Goal: Task Accomplishment & Management: Use online tool/utility

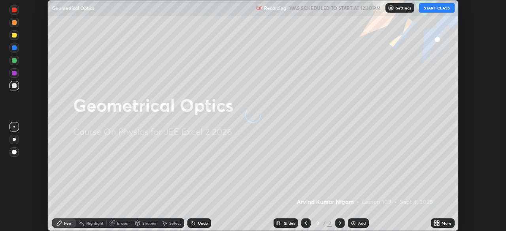
scroll to position [231, 505]
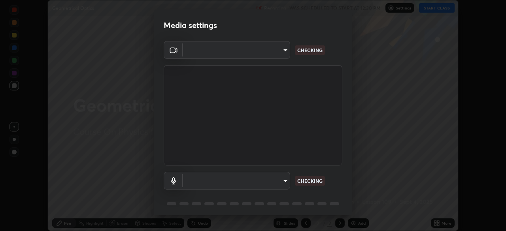
type input "e7f5d75c66a8ec01b6be6c8d9fba877b5f6738b88fd0c20368e9895a02b6f94a"
click at [261, 184] on body "Erase all Geometrical Optics Recording WAS SCHEDULED TO START AT 12:30 PM Setti…" at bounding box center [253, 115] width 506 height 231
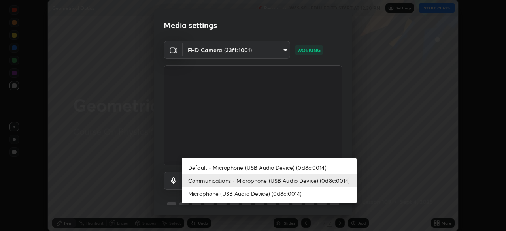
click at [266, 172] on li "Default - Microphone (USB Audio Device) (0d8c:0014)" at bounding box center [269, 167] width 175 height 13
type input "default"
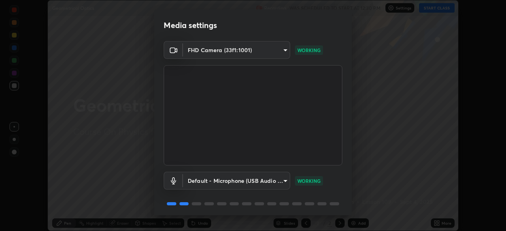
scroll to position [28, 0]
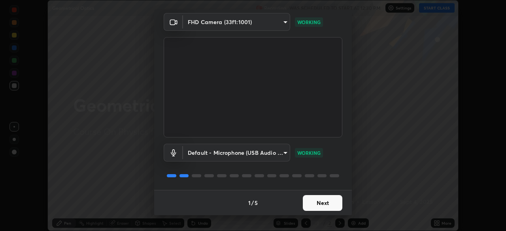
click at [322, 204] on button "Next" at bounding box center [322, 203] width 39 height 16
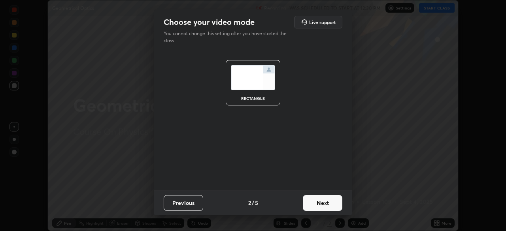
scroll to position [0, 0]
click at [321, 205] on button "Next" at bounding box center [322, 203] width 39 height 16
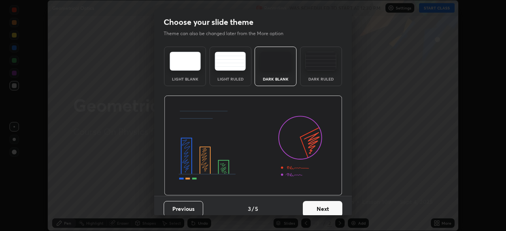
click at [323, 206] on button "Next" at bounding box center [322, 209] width 39 height 16
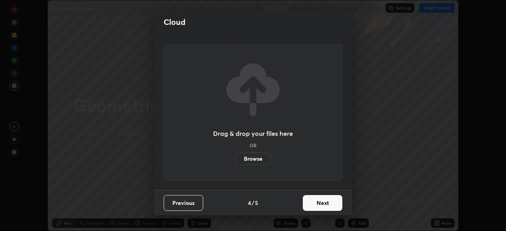
click at [317, 204] on button "Next" at bounding box center [322, 203] width 39 height 16
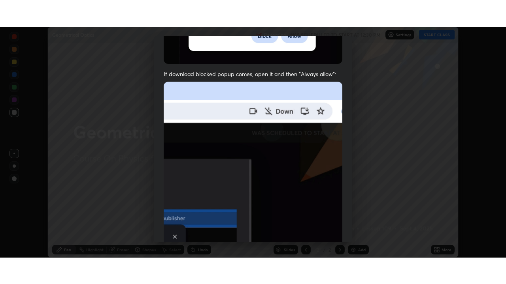
scroll to position [189, 0]
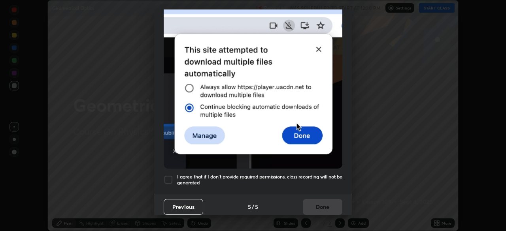
click at [167, 177] on div at bounding box center [167, 179] width 9 height 9
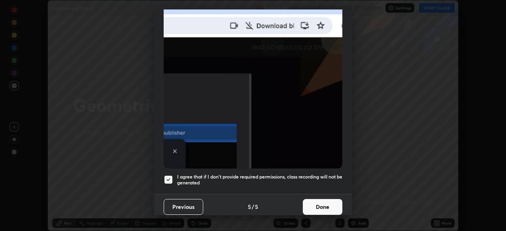
click at [322, 205] on button "Done" at bounding box center [322, 207] width 39 height 16
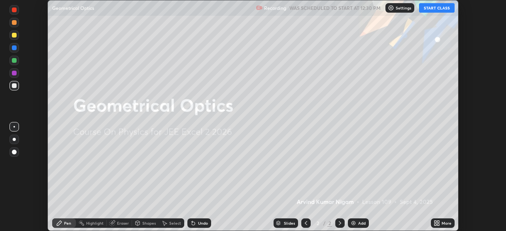
click at [445, 10] on button "START CLASS" at bounding box center [437, 7] width 36 height 9
click at [444, 224] on div "More" at bounding box center [446, 223] width 10 height 4
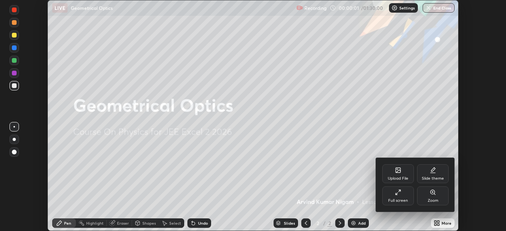
click at [395, 197] on div "Full screen" at bounding box center [398, 195] width 32 height 19
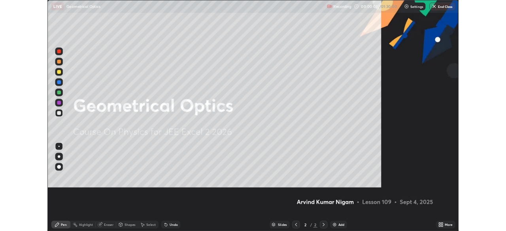
scroll to position [284, 506]
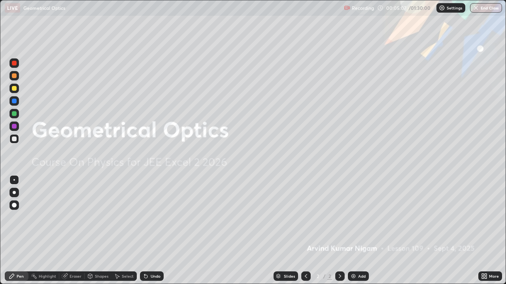
click at [361, 231] on div "Add" at bounding box center [362, 276] width 8 height 4
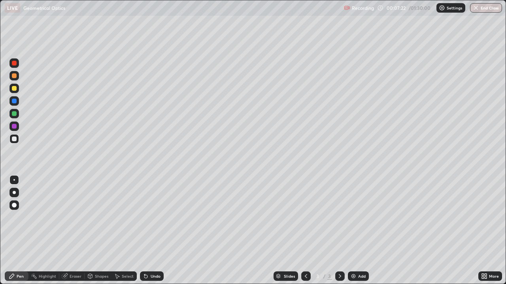
click at [16, 88] on div at bounding box center [14, 88] width 5 height 5
click at [16, 103] on div at bounding box center [14, 101] width 5 height 5
click at [18, 91] on div at bounding box center [13, 88] width 9 height 9
click at [18, 138] on div at bounding box center [13, 138] width 9 height 9
click at [15, 114] on div at bounding box center [14, 113] width 5 height 5
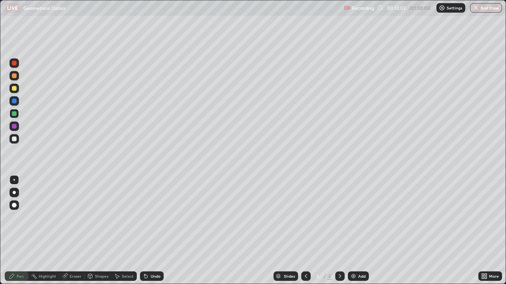
click at [14, 100] on div at bounding box center [14, 101] width 5 height 5
click at [159, 231] on div "Undo" at bounding box center [155, 276] width 10 height 4
click at [14, 139] on div at bounding box center [14, 139] width 5 height 5
click at [17, 100] on div at bounding box center [13, 100] width 9 height 9
click at [353, 231] on img at bounding box center [353, 276] width 6 height 6
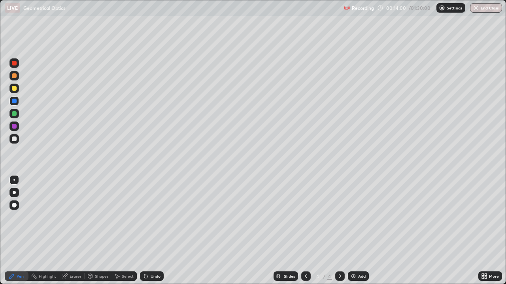
click at [16, 142] on div at bounding box center [13, 138] width 9 height 9
click at [99, 231] on div "Shapes" at bounding box center [101, 276] width 13 height 4
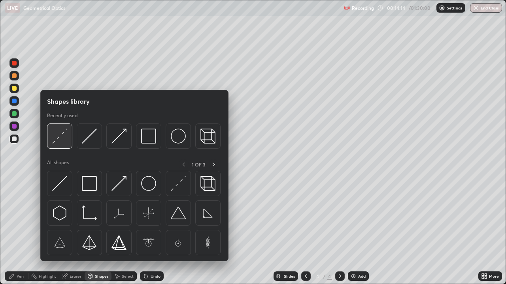
click at [59, 142] on img at bounding box center [59, 136] width 15 height 15
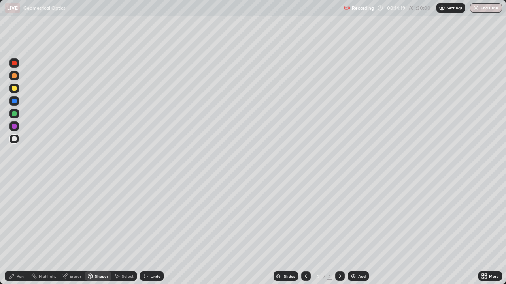
click at [19, 231] on div "Pen" at bounding box center [17, 276] width 24 height 9
click at [14, 92] on div at bounding box center [13, 88] width 9 height 9
click at [124, 231] on div "Select" at bounding box center [128, 276] width 12 height 4
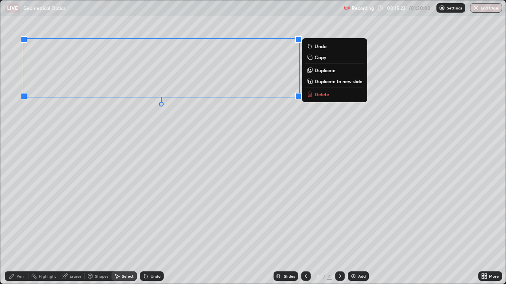
click at [311, 58] on rect at bounding box center [310, 58] width 4 height 4
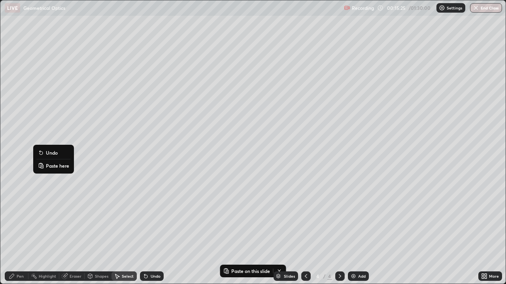
click at [50, 163] on p "Paste here" at bounding box center [57, 166] width 23 height 6
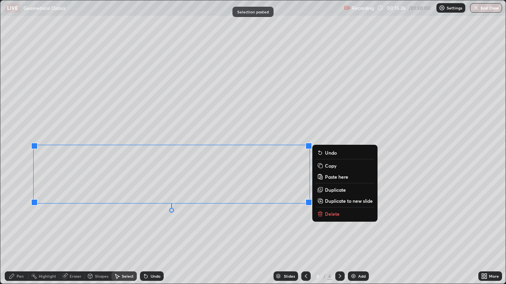
click at [87, 231] on div "0 ° Undo Copy Paste here Duplicate Duplicate to new slide Delete" at bounding box center [252, 142] width 505 height 284
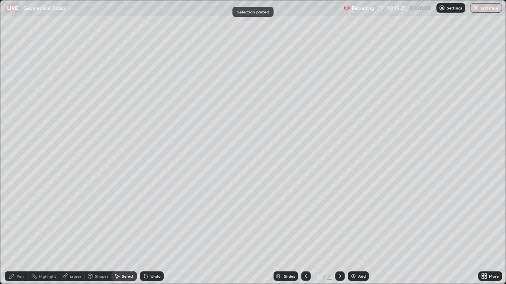
click at [101, 231] on div "Shapes" at bounding box center [101, 276] width 13 height 4
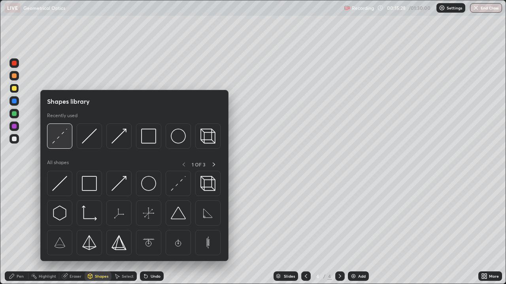
click at [58, 143] on img at bounding box center [59, 136] width 15 height 15
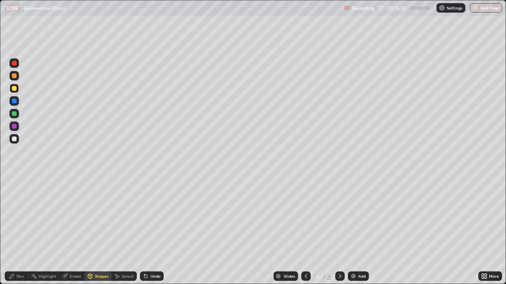
click at [15, 138] on div at bounding box center [14, 139] width 5 height 5
click at [159, 231] on div "Undo" at bounding box center [155, 276] width 10 height 4
click at [20, 231] on div "Pen" at bounding box center [17, 276] width 24 height 9
click at [96, 231] on div "Shapes" at bounding box center [101, 276] width 13 height 4
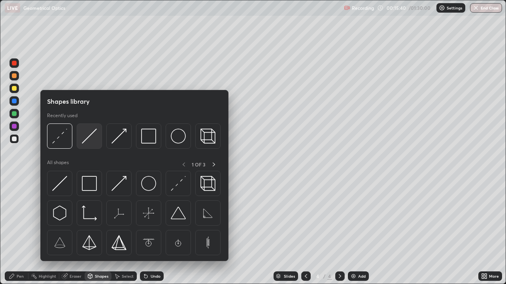
click at [83, 143] on img at bounding box center [89, 136] width 15 height 15
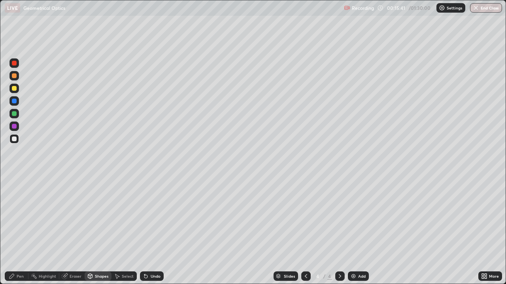
click at [14, 92] on div at bounding box center [13, 88] width 9 height 9
click at [100, 231] on div "Shapes" at bounding box center [101, 276] width 13 height 4
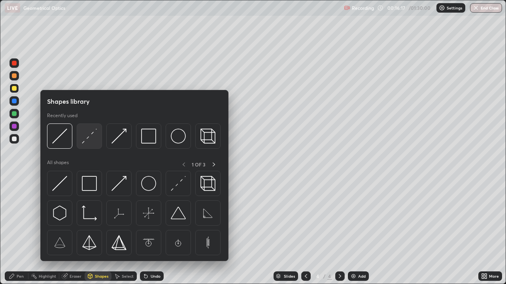
click at [86, 141] on img at bounding box center [89, 136] width 15 height 15
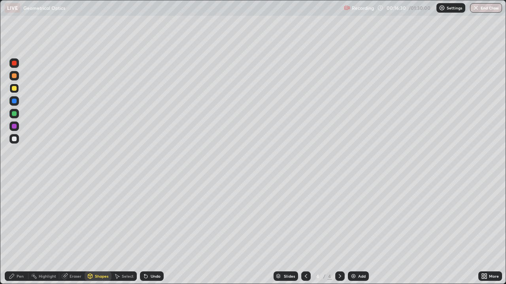
click at [22, 231] on div "Pen" at bounding box center [20, 276] width 7 height 4
click at [98, 231] on div "Shapes" at bounding box center [101, 276] width 13 height 4
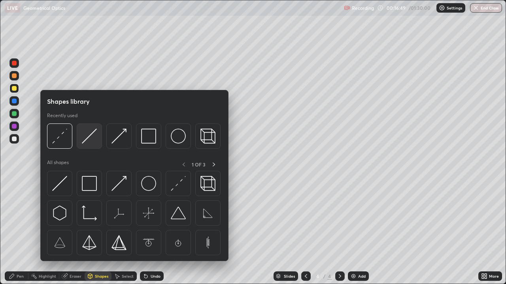
click at [86, 141] on img at bounding box center [89, 136] width 15 height 15
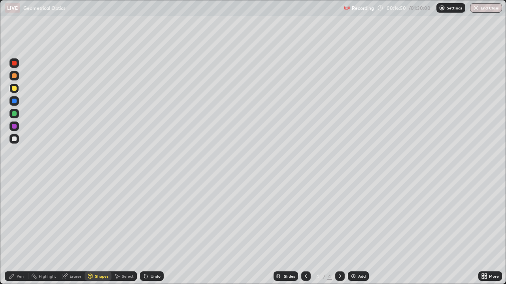
click at [16, 89] on div at bounding box center [14, 88] width 5 height 5
click at [18, 91] on div at bounding box center [13, 88] width 9 height 9
click at [120, 231] on div "Select" at bounding box center [123, 276] width 25 height 9
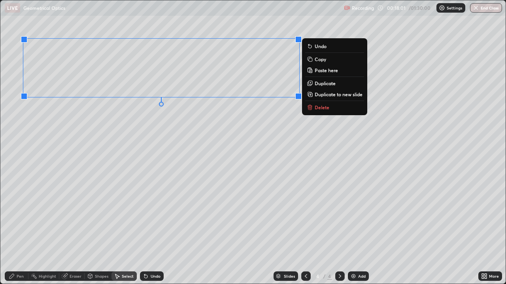
click at [322, 60] on p "Copy" at bounding box center [319, 59] width 11 height 6
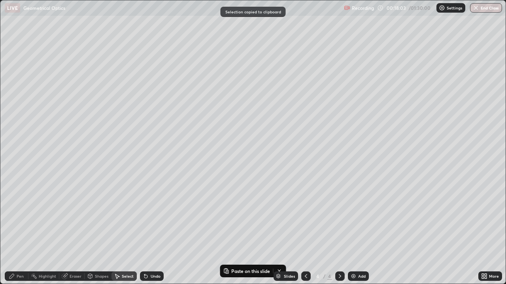
click at [355, 231] on img at bounding box center [353, 276] width 6 height 6
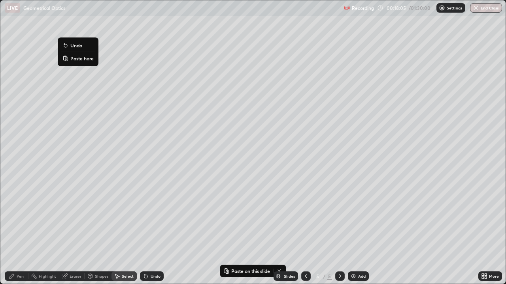
click at [83, 57] on p "Paste here" at bounding box center [81, 58] width 23 height 6
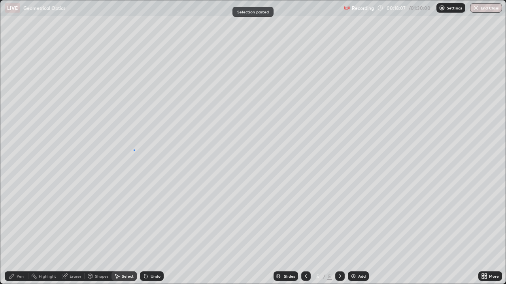
click at [133, 150] on div "0 ° Undo Copy Paste here Duplicate Duplicate to new slide Delete" at bounding box center [252, 142] width 505 height 284
click at [74, 231] on div "Eraser" at bounding box center [76, 276] width 12 height 4
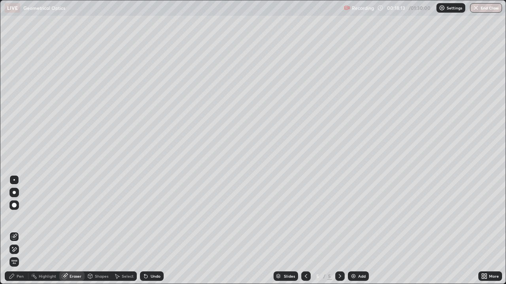
click at [24, 231] on div "Pen" at bounding box center [17, 276] width 24 height 9
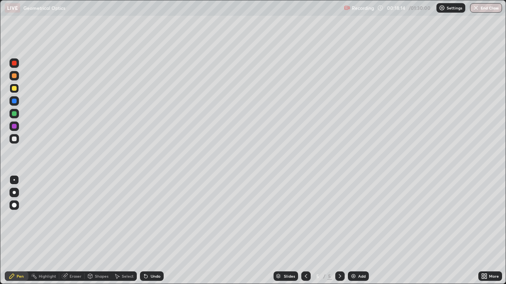
click at [17, 91] on div at bounding box center [13, 88] width 9 height 9
click at [99, 231] on div "Shapes" at bounding box center [101, 276] width 13 height 4
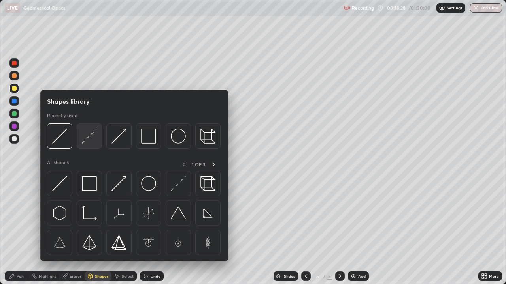
click at [86, 142] on img at bounding box center [89, 136] width 15 height 15
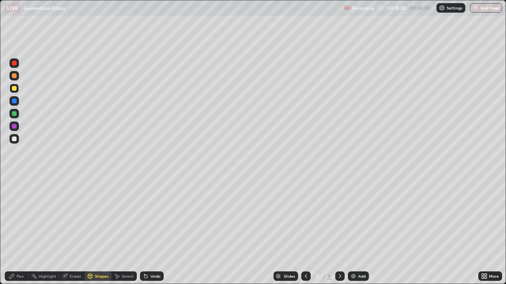
click at [17, 140] on div at bounding box center [13, 138] width 9 height 9
click at [99, 231] on div "Shapes" at bounding box center [101, 276] width 13 height 4
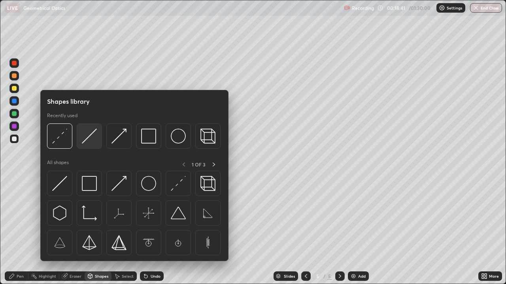
click at [87, 139] on img at bounding box center [89, 136] width 15 height 15
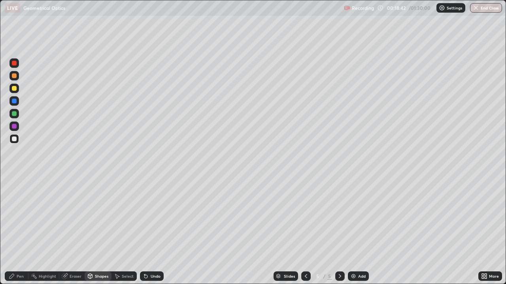
click at [16, 90] on div at bounding box center [14, 88] width 5 height 5
click at [105, 231] on div "Shapes" at bounding box center [98, 276] width 27 height 9
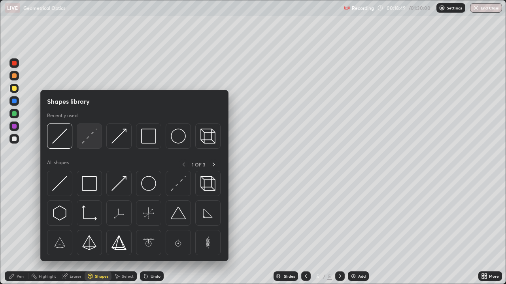
click at [90, 141] on img at bounding box center [89, 136] width 15 height 15
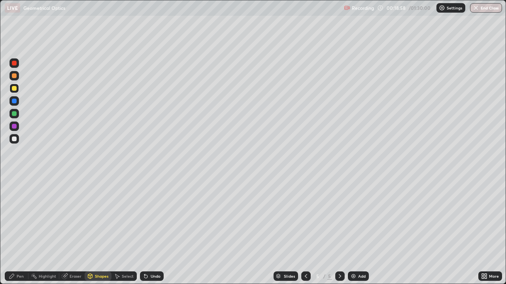
click at [21, 231] on div "Pen" at bounding box center [20, 276] width 7 height 4
click at [17, 141] on div at bounding box center [13, 138] width 9 height 9
click at [14, 89] on div at bounding box center [14, 88] width 5 height 5
click at [15, 103] on div at bounding box center [14, 101] width 5 height 5
click at [301, 231] on div at bounding box center [305, 276] width 9 height 9
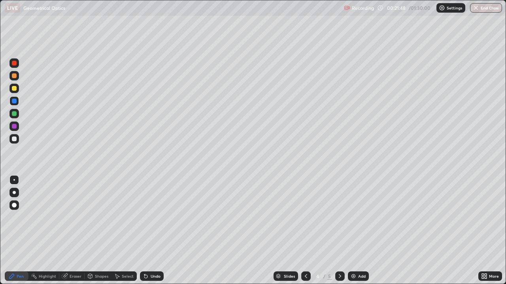
click at [335, 231] on div at bounding box center [339, 276] width 9 height 9
click at [303, 231] on icon at bounding box center [306, 276] width 6 height 6
click at [338, 231] on icon at bounding box center [339, 276] width 6 height 6
click at [339, 231] on icon at bounding box center [339, 276] width 6 height 6
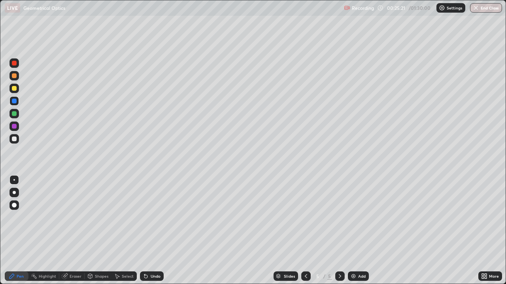
click at [305, 231] on icon at bounding box center [306, 276] width 6 height 6
click at [339, 231] on icon at bounding box center [339, 276] width 6 height 6
click at [305, 231] on icon at bounding box center [306, 276] width 6 height 6
click at [339, 231] on icon at bounding box center [339, 276] width 6 height 6
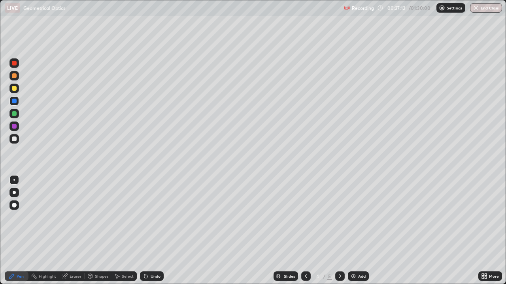
click at [339, 231] on icon at bounding box center [339, 276] width 6 height 6
click at [353, 231] on img at bounding box center [353, 276] width 6 height 6
click at [17, 139] on div at bounding box center [13, 138] width 9 height 9
click at [14, 90] on div at bounding box center [14, 88] width 5 height 5
click at [149, 231] on div "Undo" at bounding box center [152, 276] width 24 height 9
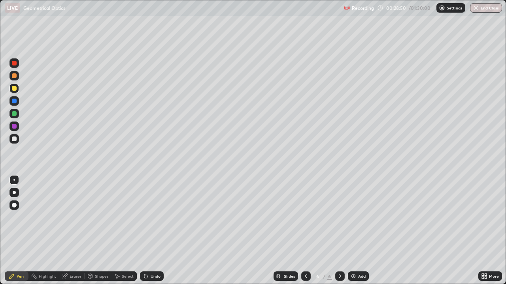
click at [15, 141] on div at bounding box center [14, 139] width 5 height 5
click at [152, 231] on div "Undo" at bounding box center [155, 276] width 10 height 4
click at [303, 231] on div at bounding box center [305, 276] width 9 height 9
click at [339, 231] on icon at bounding box center [339, 276] width 6 height 6
click at [305, 231] on icon at bounding box center [306, 276] width 6 height 6
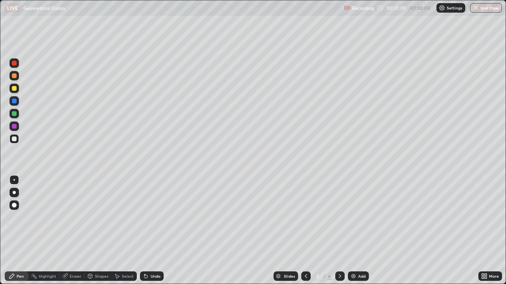
click at [15, 88] on div at bounding box center [14, 88] width 5 height 5
click at [14, 113] on div at bounding box center [14, 113] width 5 height 5
click at [348, 231] on div "Add" at bounding box center [358, 276] width 21 height 9
click at [15, 138] on div at bounding box center [14, 139] width 5 height 5
click at [305, 231] on icon at bounding box center [306, 276] width 6 height 6
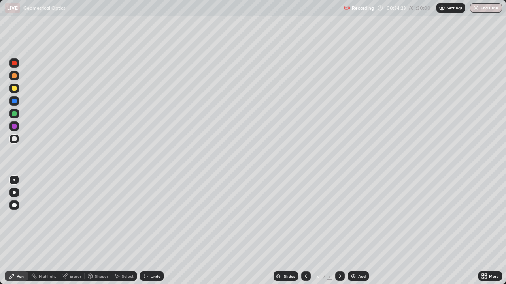
click at [338, 231] on icon at bounding box center [339, 276] width 2 height 4
click at [14, 88] on div at bounding box center [14, 88] width 5 height 5
click at [150, 231] on div "Undo" at bounding box center [155, 276] width 10 height 4
click at [148, 231] on div "Undo" at bounding box center [152, 276] width 24 height 9
click at [147, 231] on icon at bounding box center [146, 276] width 6 height 6
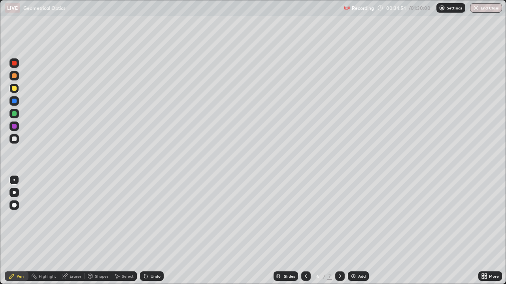
click at [147, 231] on icon at bounding box center [146, 276] width 6 height 6
click at [303, 231] on div at bounding box center [305, 276] width 9 height 9
click at [305, 231] on div at bounding box center [305, 276] width 9 height 9
click at [335, 231] on div at bounding box center [339, 276] width 9 height 9
click at [339, 231] on icon at bounding box center [339, 276] width 6 height 6
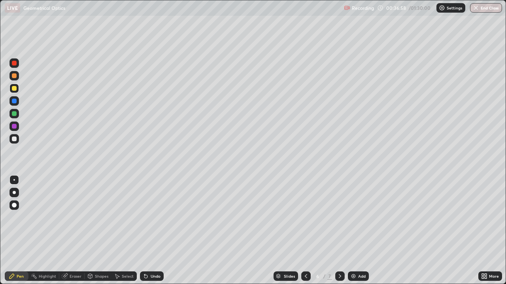
click at [338, 231] on icon at bounding box center [339, 276] width 2 height 4
click at [354, 231] on img at bounding box center [353, 276] width 6 height 6
click at [15, 140] on div at bounding box center [14, 139] width 5 height 5
click at [156, 231] on div "Undo" at bounding box center [155, 276] width 10 height 4
click at [156, 231] on div "Undo" at bounding box center [152, 276] width 24 height 9
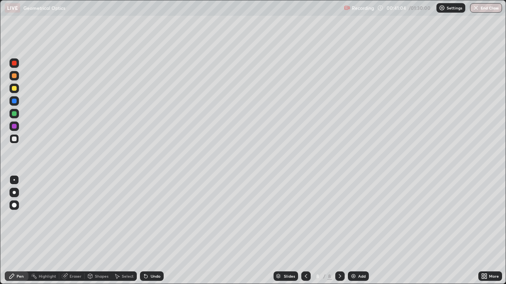
click at [358, 231] on div "Add" at bounding box center [362, 276] width 8 height 4
click at [302, 231] on div at bounding box center [305, 277] width 9 height 16
click at [338, 231] on icon at bounding box center [339, 276] width 2 height 4
click at [305, 231] on icon at bounding box center [306, 276] width 6 height 6
click at [339, 231] on icon at bounding box center [339, 276] width 6 height 6
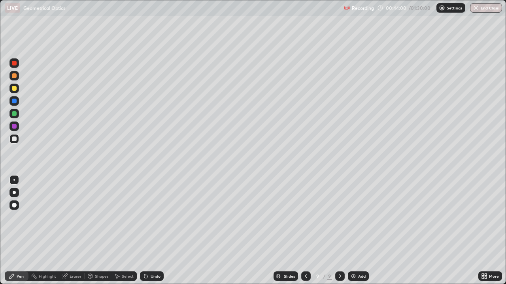
click at [304, 231] on icon at bounding box center [306, 276] width 6 height 6
click at [340, 231] on icon at bounding box center [339, 276] width 6 height 6
click at [14, 89] on div at bounding box center [14, 88] width 5 height 5
click at [15, 101] on div at bounding box center [14, 101] width 5 height 5
click at [156, 231] on div "Undo" at bounding box center [152, 276] width 24 height 9
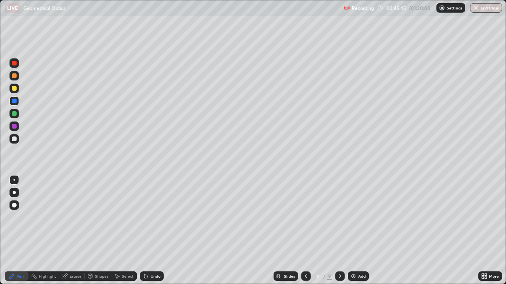
click at [156, 231] on div "Undo" at bounding box center [152, 276] width 24 height 9
click at [351, 231] on img at bounding box center [353, 276] width 6 height 6
click at [14, 138] on div at bounding box center [14, 139] width 5 height 5
click at [305, 231] on icon at bounding box center [305, 276] width 2 height 4
click at [338, 231] on icon at bounding box center [339, 276] width 6 height 6
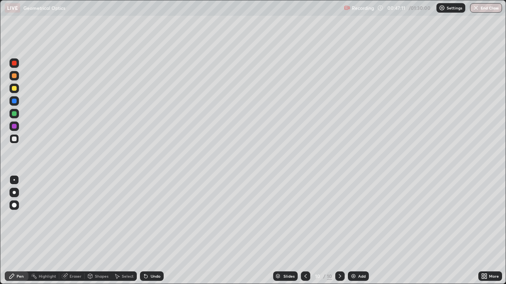
click at [13, 89] on div at bounding box center [14, 88] width 5 height 5
click at [150, 231] on div "Undo" at bounding box center [155, 276] width 10 height 4
click at [148, 231] on div "Undo" at bounding box center [152, 276] width 24 height 9
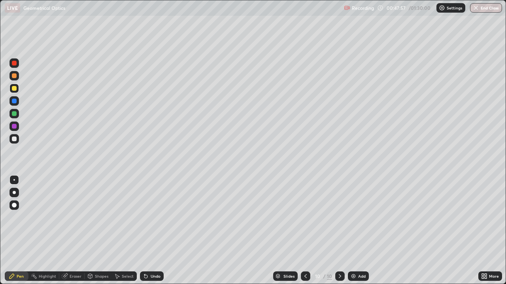
click at [306, 231] on icon at bounding box center [305, 276] width 2 height 4
click at [304, 231] on icon at bounding box center [305, 276] width 6 height 6
click at [301, 231] on div at bounding box center [305, 276] width 9 height 9
click at [304, 231] on icon at bounding box center [305, 276] width 6 height 6
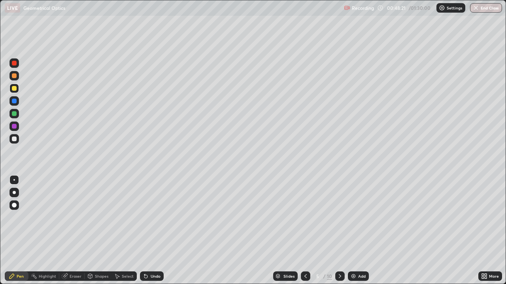
click at [304, 231] on icon at bounding box center [305, 276] width 6 height 6
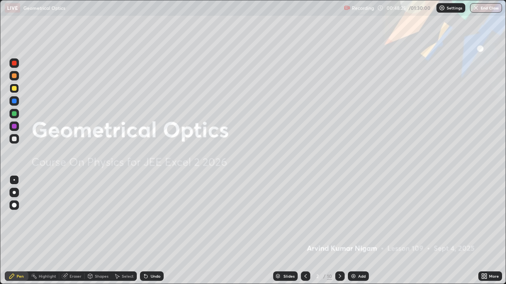
click at [336, 231] on icon at bounding box center [339, 276] width 6 height 6
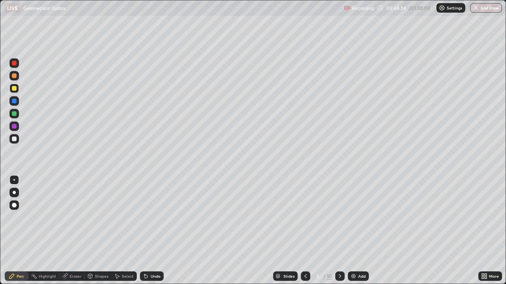
click at [339, 231] on icon at bounding box center [339, 276] width 6 height 6
click at [336, 231] on div at bounding box center [339, 276] width 9 height 9
click at [337, 231] on div at bounding box center [339, 276] width 9 height 9
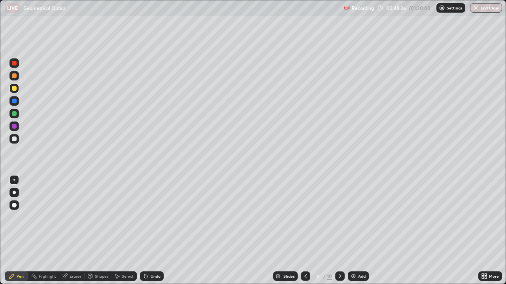
click at [339, 231] on icon at bounding box center [339, 276] width 6 height 6
click at [124, 231] on div "Select" at bounding box center [128, 276] width 12 height 4
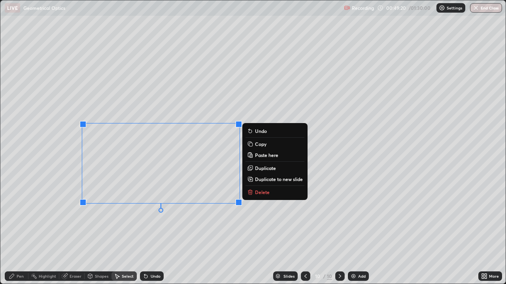
click at [251, 193] on icon at bounding box center [251, 193] width 0 height 2
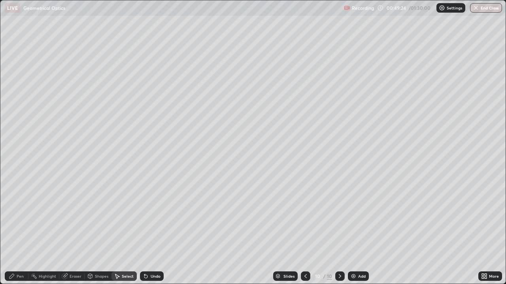
click at [71, 231] on div "Eraser" at bounding box center [76, 276] width 12 height 4
click at [23, 231] on div "Pen" at bounding box center [20, 276] width 7 height 4
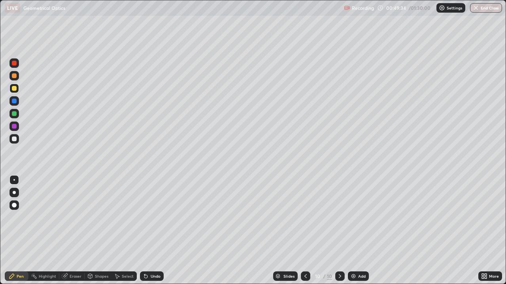
click at [304, 231] on icon at bounding box center [305, 276] width 6 height 6
click at [338, 231] on icon at bounding box center [339, 276] width 6 height 6
click at [18, 91] on div at bounding box center [13, 88] width 9 height 9
click at [72, 231] on div "Eraser" at bounding box center [76, 276] width 12 height 4
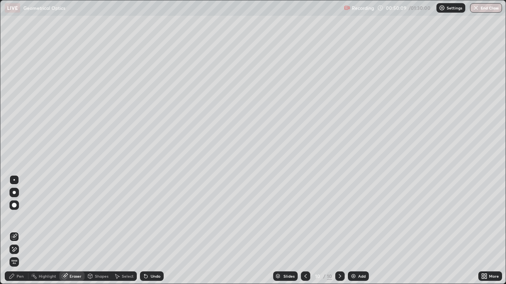
click at [23, 231] on div "Pen" at bounding box center [17, 276] width 24 height 9
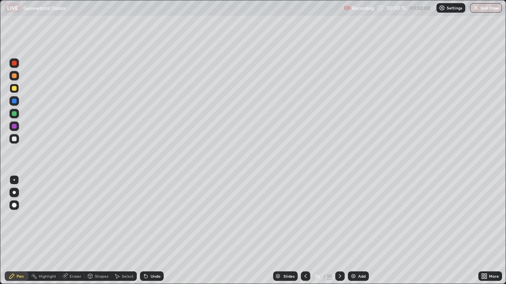
click at [98, 231] on div "Shapes" at bounding box center [101, 276] width 13 height 4
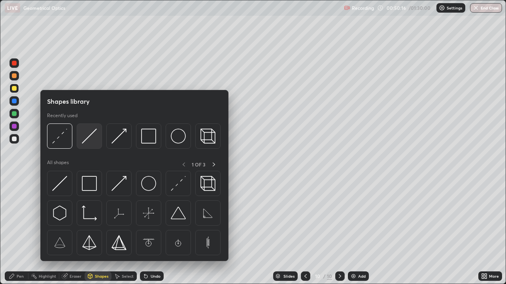
click at [85, 142] on img at bounding box center [89, 136] width 15 height 15
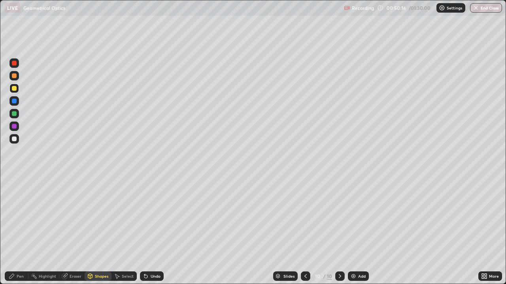
click at [16, 103] on div at bounding box center [14, 101] width 5 height 5
click at [20, 231] on div "Pen" at bounding box center [20, 276] width 7 height 4
click at [14, 113] on div at bounding box center [14, 113] width 5 height 5
click at [304, 231] on icon at bounding box center [305, 276] width 6 height 6
click at [339, 231] on icon at bounding box center [339, 276] width 6 height 6
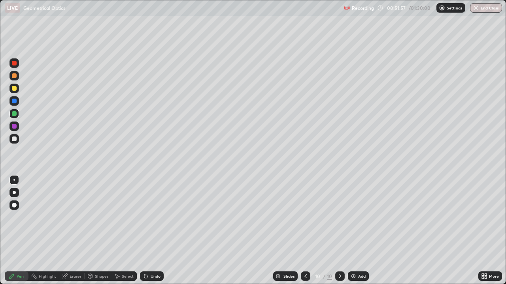
click at [148, 231] on icon at bounding box center [146, 276] width 6 height 6
click at [147, 231] on icon at bounding box center [146, 276] width 6 height 6
click at [148, 231] on icon at bounding box center [146, 276] width 6 height 6
click at [148, 231] on div "Undo" at bounding box center [152, 276] width 24 height 9
click at [304, 231] on icon at bounding box center [305, 276] width 2 height 4
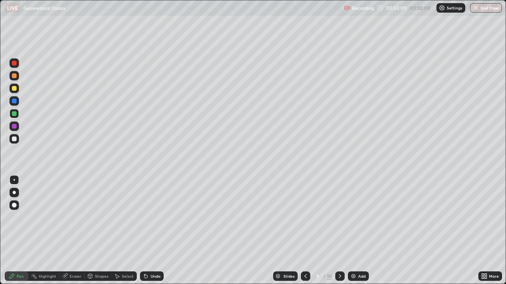
click at [304, 231] on icon at bounding box center [305, 276] width 6 height 6
click at [339, 231] on icon at bounding box center [339, 276] width 6 height 6
click at [14, 77] on div at bounding box center [14, 75] width 5 height 5
click at [155, 231] on div "Undo" at bounding box center [155, 276] width 10 height 4
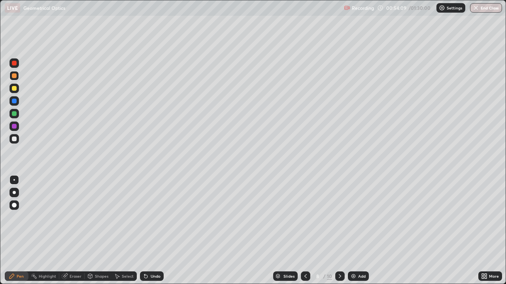
click at [304, 231] on icon at bounding box center [305, 276] width 6 height 6
click at [301, 231] on div at bounding box center [305, 276] width 9 height 9
click at [304, 231] on icon at bounding box center [305, 276] width 6 height 6
click at [338, 231] on icon at bounding box center [339, 276] width 6 height 6
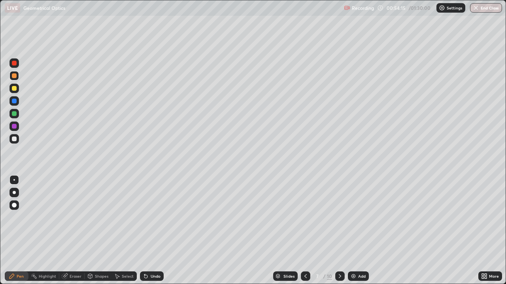
click at [338, 231] on icon at bounding box center [339, 276] width 6 height 6
click at [336, 231] on div at bounding box center [339, 277] width 9 height 16
click at [335, 231] on div at bounding box center [339, 276] width 9 height 9
click at [304, 231] on icon at bounding box center [305, 276] width 6 height 6
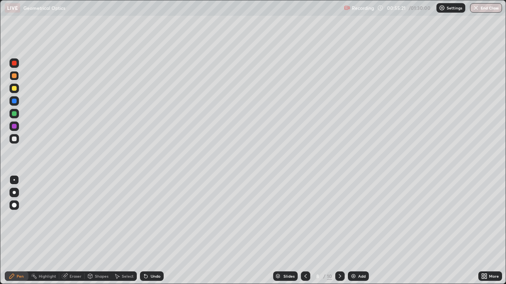
click at [340, 231] on icon at bounding box center [339, 276] width 6 height 6
click at [336, 231] on div at bounding box center [339, 276] width 9 height 9
click at [359, 231] on div "Add" at bounding box center [362, 276] width 8 height 4
click at [16, 90] on div at bounding box center [13, 88] width 9 height 9
click at [98, 231] on div "Shapes" at bounding box center [101, 276] width 13 height 4
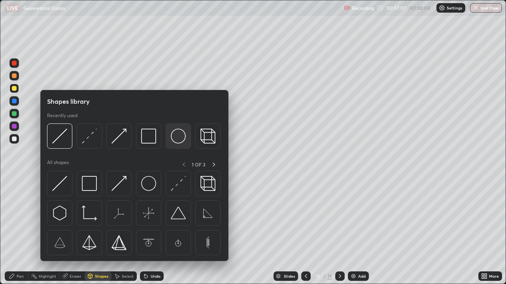
click at [175, 138] on img at bounding box center [178, 136] width 15 height 15
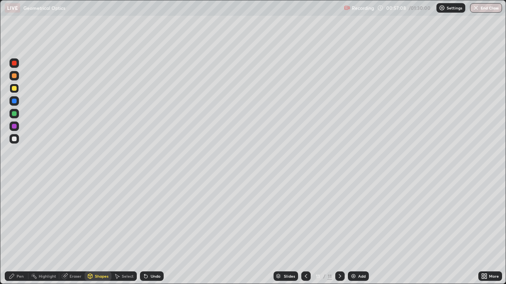
click at [17, 141] on div at bounding box center [13, 138] width 9 height 9
click at [102, 231] on div "Shapes" at bounding box center [98, 276] width 27 height 9
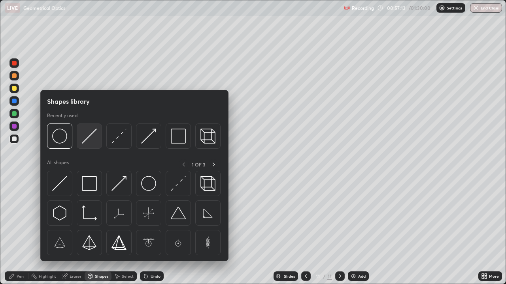
click at [87, 143] on img at bounding box center [89, 136] width 15 height 15
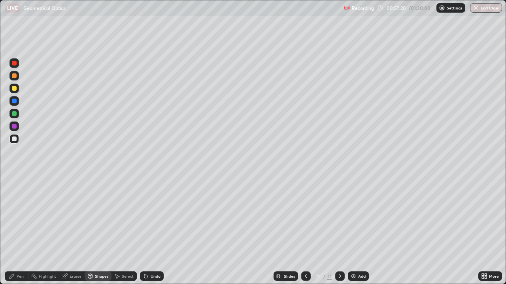
click at [157, 231] on div "Undo" at bounding box center [155, 276] width 10 height 4
click at [96, 231] on div "Shapes" at bounding box center [101, 276] width 13 height 4
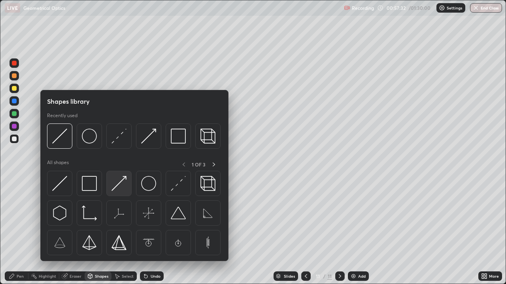
click at [120, 185] on img at bounding box center [118, 183] width 15 height 15
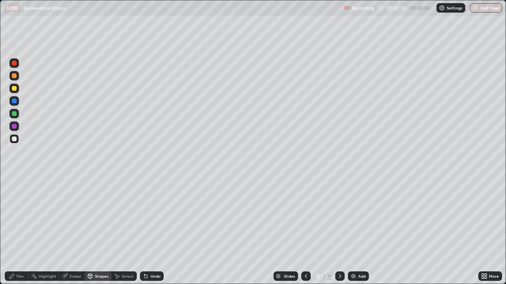
click at [16, 90] on div at bounding box center [13, 88] width 9 height 9
click at [16, 103] on div at bounding box center [14, 101] width 5 height 5
click at [104, 231] on div "Shapes" at bounding box center [101, 276] width 13 height 4
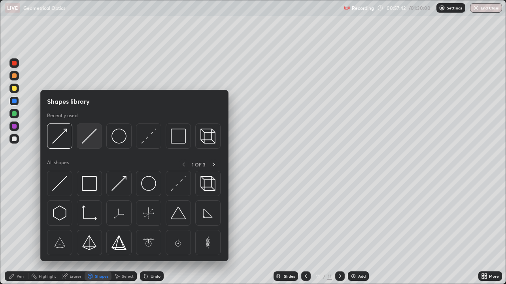
click at [86, 141] on img at bounding box center [89, 136] width 15 height 15
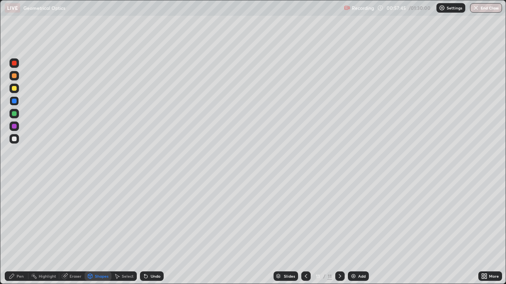
click at [103, 231] on div "Shapes" at bounding box center [101, 276] width 13 height 4
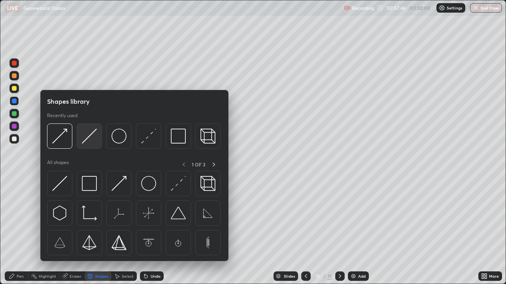
click at [86, 141] on img at bounding box center [89, 136] width 15 height 15
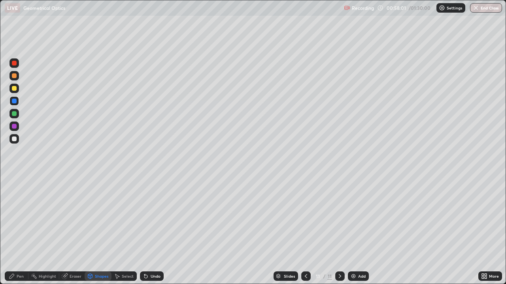
click at [105, 231] on div "Shapes" at bounding box center [101, 276] width 13 height 4
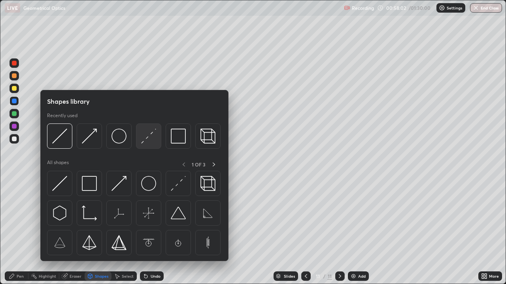
click at [145, 140] on img at bounding box center [148, 136] width 15 height 15
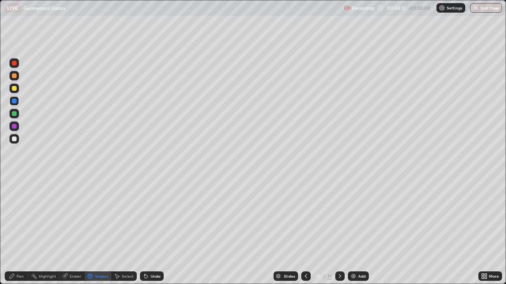
click at [16, 90] on div at bounding box center [14, 88] width 5 height 5
click at [19, 231] on div "Pen" at bounding box center [20, 276] width 7 height 4
click at [15, 115] on div at bounding box center [14, 113] width 5 height 5
click at [15, 139] on div at bounding box center [14, 139] width 5 height 5
click at [14, 88] on div at bounding box center [14, 88] width 5 height 5
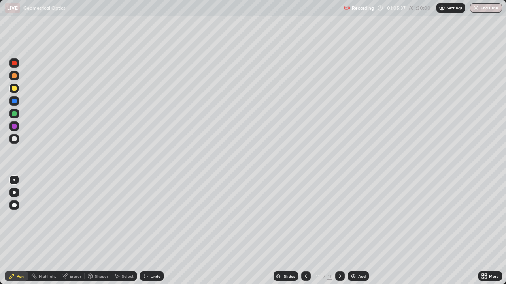
click at [13, 89] on div at bounding box center [14, 88] width 5 height 5
click at [15, 103] on div at bounding box center [14, 101] width 5 height 5
click at [124, 231] on div "Select" at bounding box center [128, 276] width 12 height 4
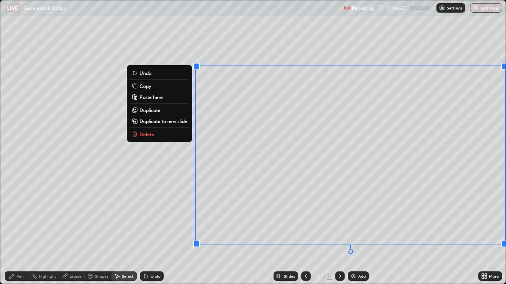
click at [173, 86] on button "Copy" at bounding box center [159, 85] width 59 height 9
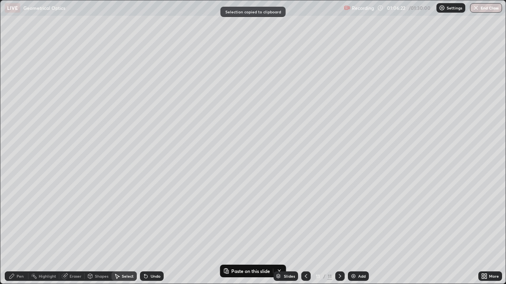
click at [354, 231] on img at bounding box center [353, 276] width 6 height 6
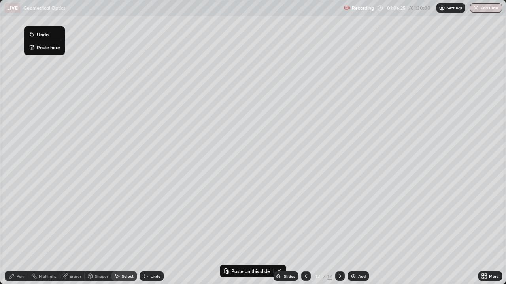
click at [45, 45] on p "Paste here" at bounding box center [48, 47] width 23 height 6
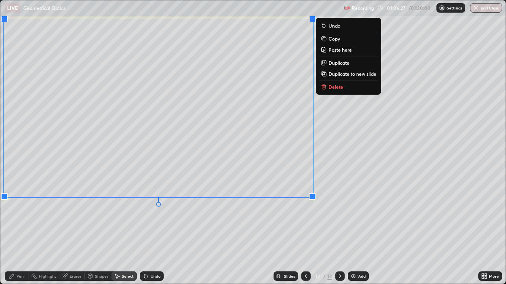
click at [205, 231] on div "0 ° Undo Copy Paste here Duplicate Duplicate to new slide Delete" at bounding box center [252, 142] width 505 height 284
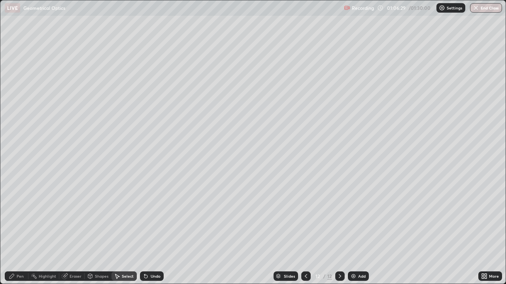
click at [484, 231] on icon at bounding box center [484, 276] width 6 height 6
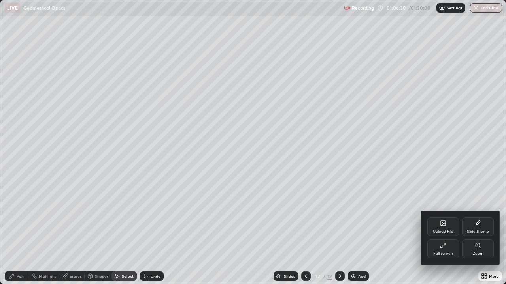
click at [451, 231] on div "Full screen" at bounding box center [443, 254] width 20 height 4
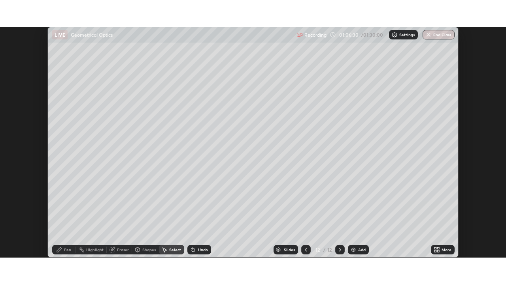
scroll to position [39262, 38987]
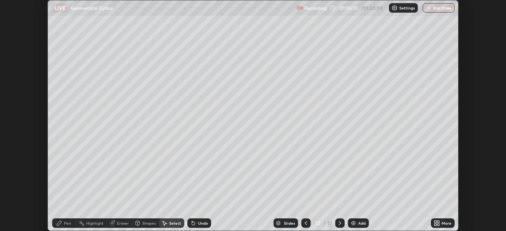
click at [443, 223] on div "More" at bounding box center [446, 223] width 10 height 4
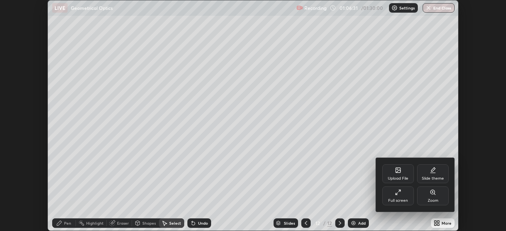
click at [405, 196] on div "Full screen" at bounding box center [398, 195] width 32 height 19
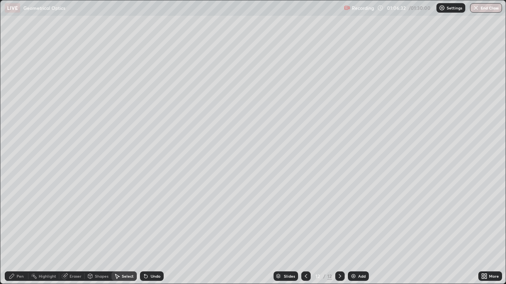
scroll to position [284, 506]
click at [24, 231] on div "Pen" at bounding box center [17, 276] width 24 height 9
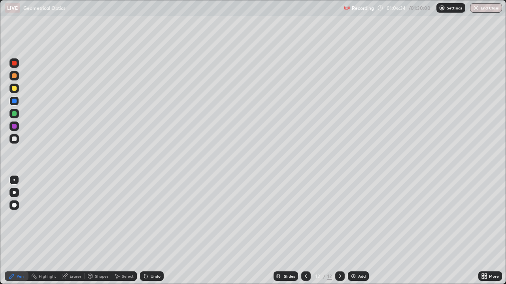
click at [15, 140] on div at bounding box center [14, 139] width 5 height 5
click at [154, 231] on div "Undo" at bounding box center [155, 276] width 10 height 4
click at [151, 231] on div "Undo" at bounding box center [155, 276] width 10 height 4
click at [15, 139] on div at bounding box center [14, 139] width 5 height 5
click at [14, 101] on div at bounding box center [14, 101] width 5 height 5
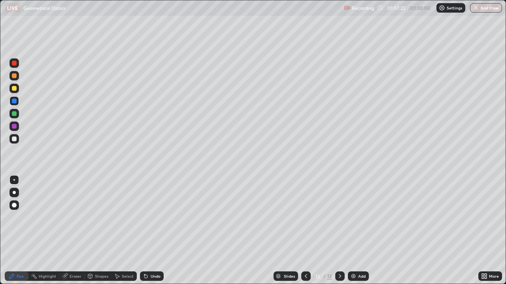
click at [15, 141] on div at bounding box center [14, 139] width 5 height 5
click at [359, 231] on div "Add" at bounding box center [358, 276] width 21 height 9
click at [16, 90] on div at bounding box center [14, 88] width 5 height 5
click at [15, 141] on div at bounding box center [14, 139] width 5 height 5
click at [304, 231] on div at bounding box center [305, 276] width 9 height 9
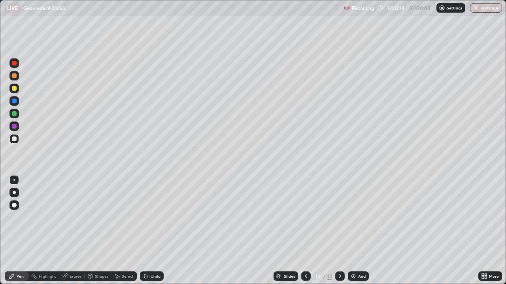
click at [335, 231] on div at bounding box center [339, 276] width 9 height 9
click at [148, 231] on div "Undo" at bounding box center [152, 276] width 24 height 9
click at [15, 114] on div at bounding box center [14, 113] width 5 height 5
click at [306, 231] on icon at bounding box center [305, 276] width 2 height 4
click at [339, 231] on icon at bounding box center [339, 276] width 6 height 6
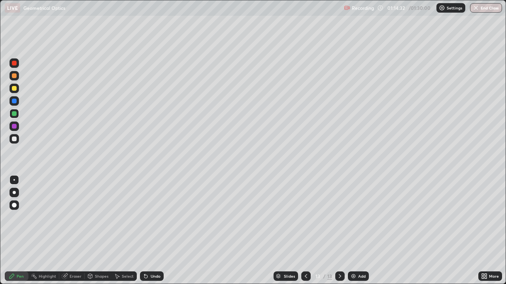
click at [101, 231] on div "Shapes" at bounding box center [101, 276] width 13 height 4
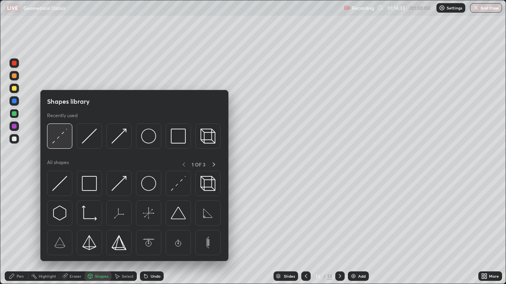
click at [56, 142] on img at bounding box center [59, 136] width 15 height 15
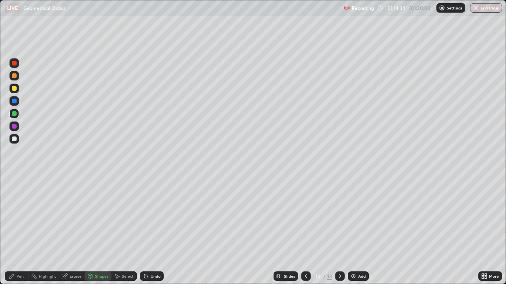
click at [95, 231] on div "Shapes" at bounding box center [101, 276] width 13 height 4
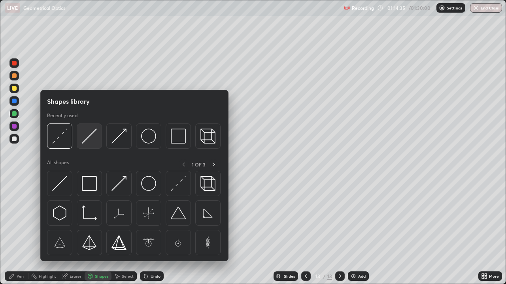
click at [88, 143] on img at bounding box center [89, 136] width 15 height 15
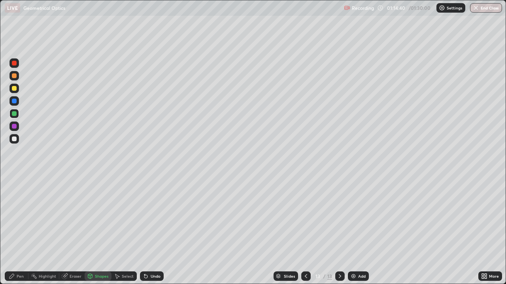
click at [15, 140] on div at bounding box center [14, 139] width 5 height 5
click at [21, 231] on div "Pen" at bounding box center [17, 276] width 24 height 9
click at [305, 231] on icon at bounding box center [306, 276] width 6 height 6
click at [339, 231] on icon at bounding box center [339, 276] width 6 height 6
click at [360, 231] on div "Add" at bounding box center [362, 276] width 8 height 4
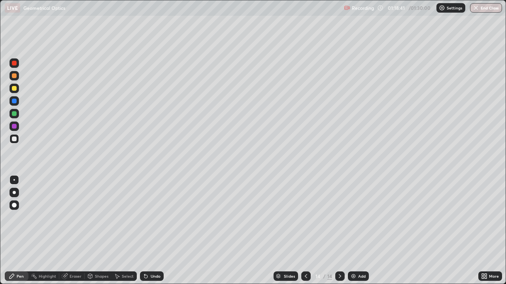
click at [15, 88] on div at bounding box center [14, 88] width 5 height 5
click at [15, 141] on div at bounding box center [14, 139] width 5 height 5
click at [97, 231] on div "Shapes" at bounding box center [98, 276] width 27 height 9
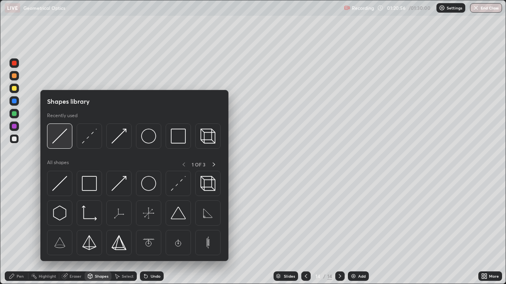
click at [62, 139] on img at bounding box center [59, 136] width 15 height 15
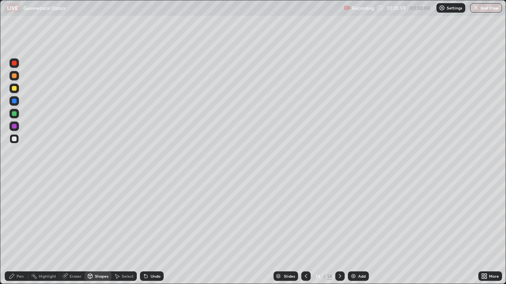
click at [18, 231] on div "Pen" at bounding box center [20, 276] width 7 height 4
click at [95, 231] on div "Shapes" at bounding box center [101, 276] width 13 height 4
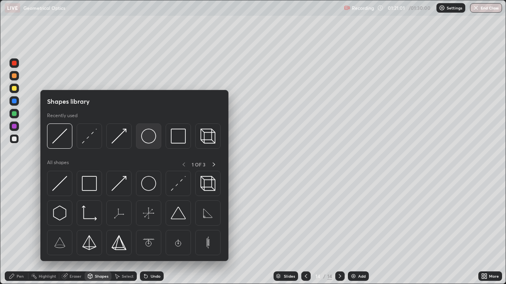
click at [145, 143] on img at bounding box center [148, 136] width 15 height 15
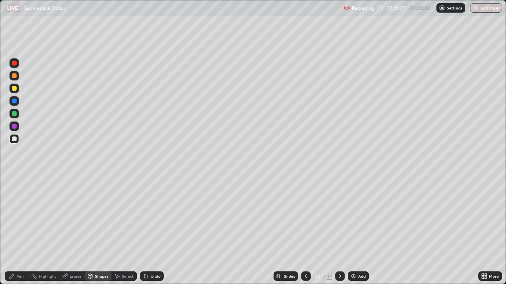
click at [97, 231] on div "Shapes" at bounding box center [101, 276] width 13 height 4
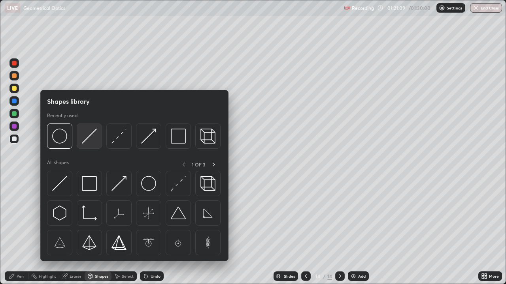
click at [83, 143] on img at bounding box center [89, 136] width 15 height 15
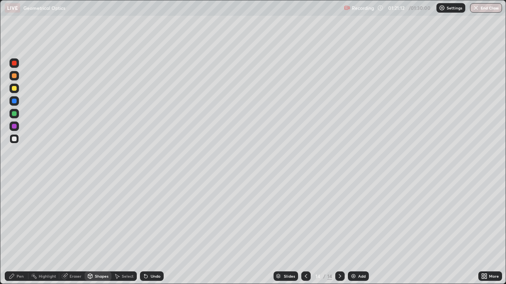
click at [22, 231] on div "Pen" at bounding box center [17, 276] width 24 height 9
click at [120, 231] on div "Select" at bounding box center [123, 276] width 25 height 9
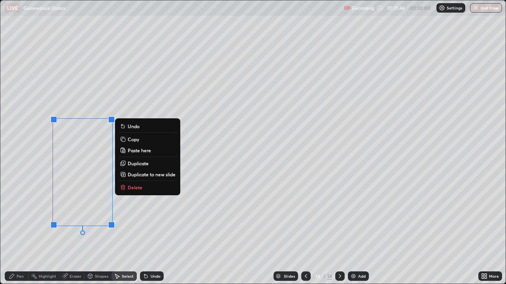
click at [127, 139] on button "Copy" at bounding box center [147, 139] width 59 height 9
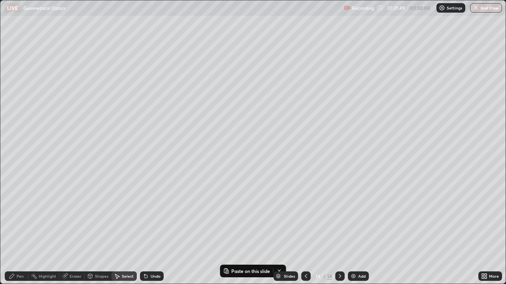
click at [280, 136] on div "0 ° Undo Copy Paste here Duplicate Duplicate to new slide Delete" at bounding box center [252, 142] width 505 height 284
click at [295, 157] on p "Paste here" at bounding box center [306, 157] width 23 height 6
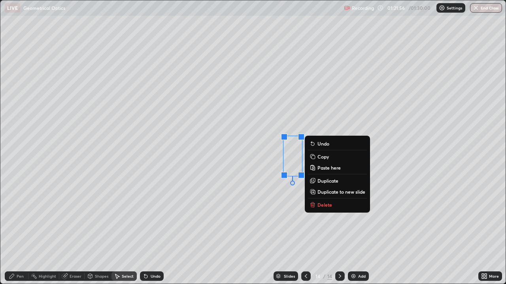
click at [22, 231] on div "Pen" at bounding box center [20, 276] width 7 height 4
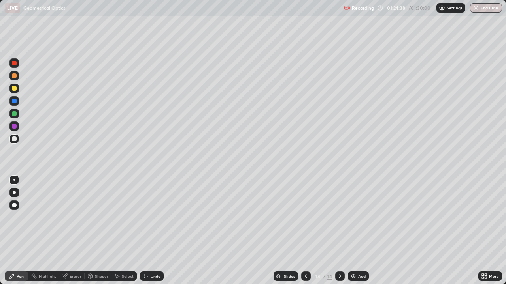
click at [487, 9] on button "End Class" at bounding box center [486, 7] width 32 height 9
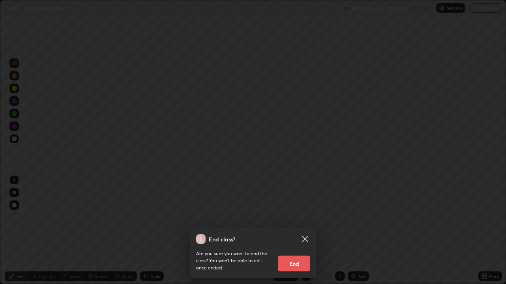
click at [298, 231] on button "End" at bounding box center [294, 264] width 32 height 16
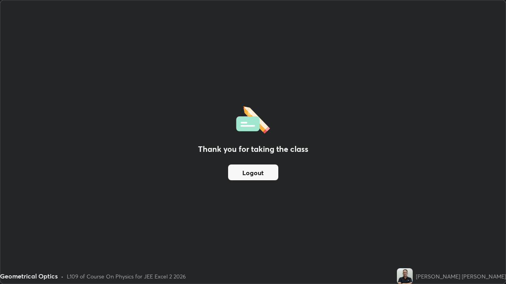
click at [253, 175] on button "Logout" at bounding box center [253, 173] width 50 height 16
